Goal: Navigation & Orientation: Find specific page/section

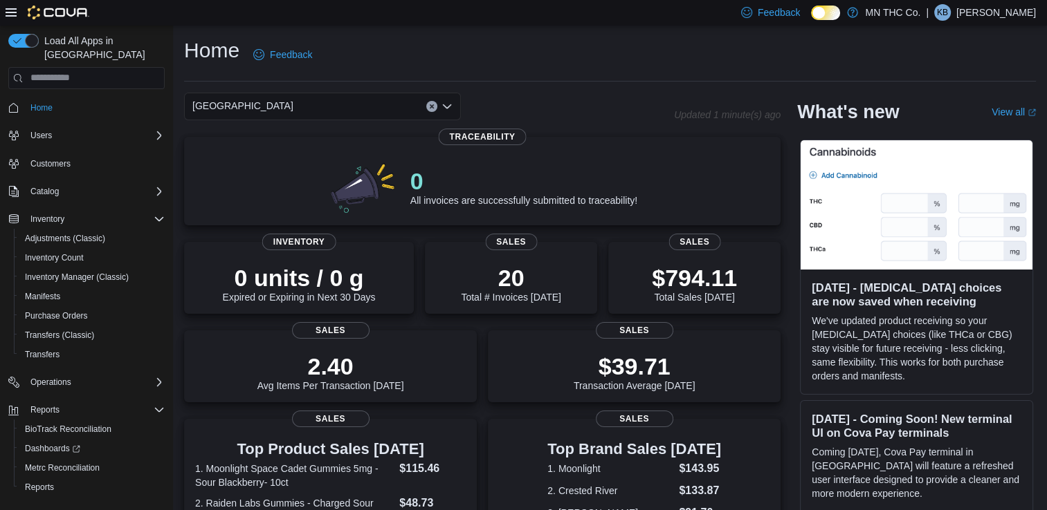
click at [445, 107] on icon "Open list of options" at bounding box center [447, 106] width 8 height 4
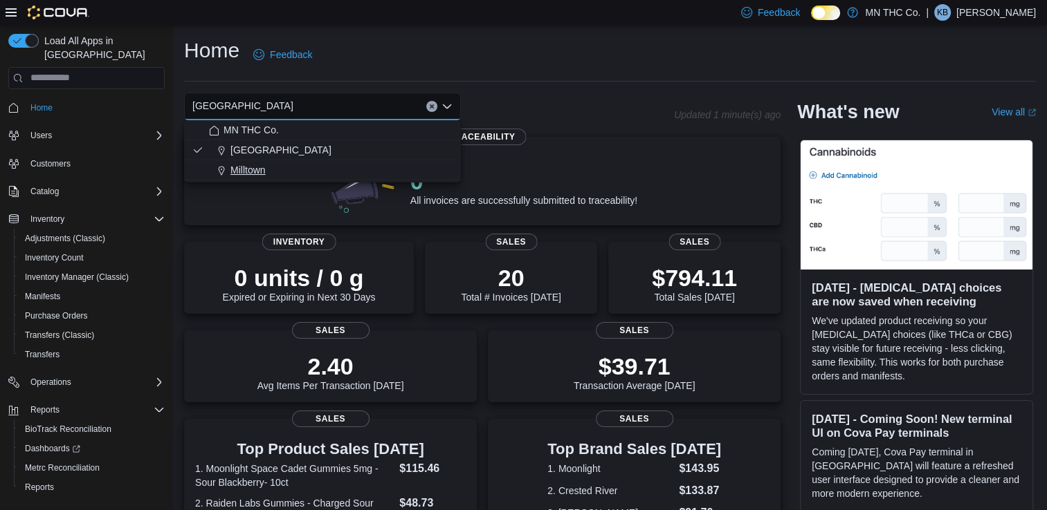
click at [367, 171] on div "Milltown" at bounding box center [330, 170] width 243 height 14
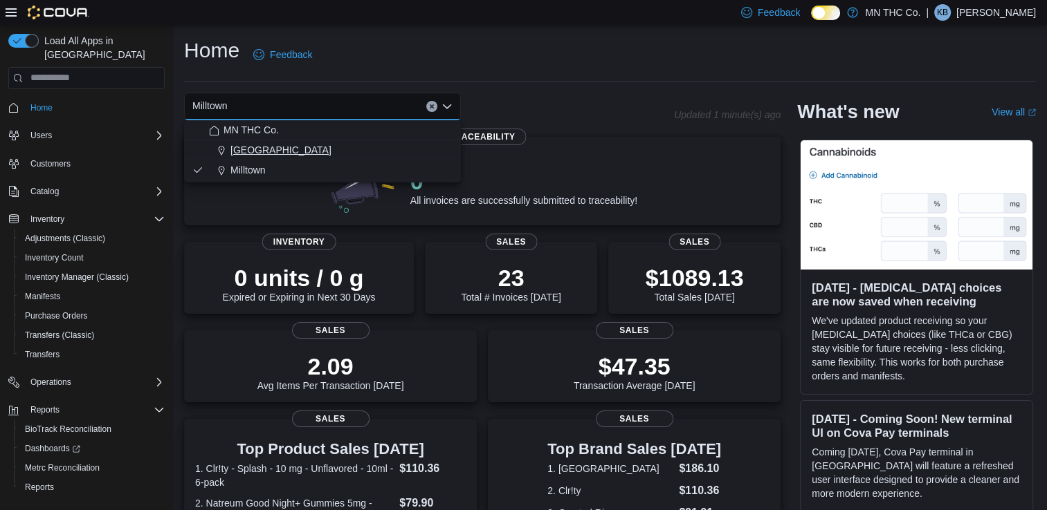
click at [317, 149] on div "[GEOGRAPHIC_DATA]" at bounding box center [330, 150] width 243 height 14
